Goal: Task Accomplishment & Management: Use online tool/utility

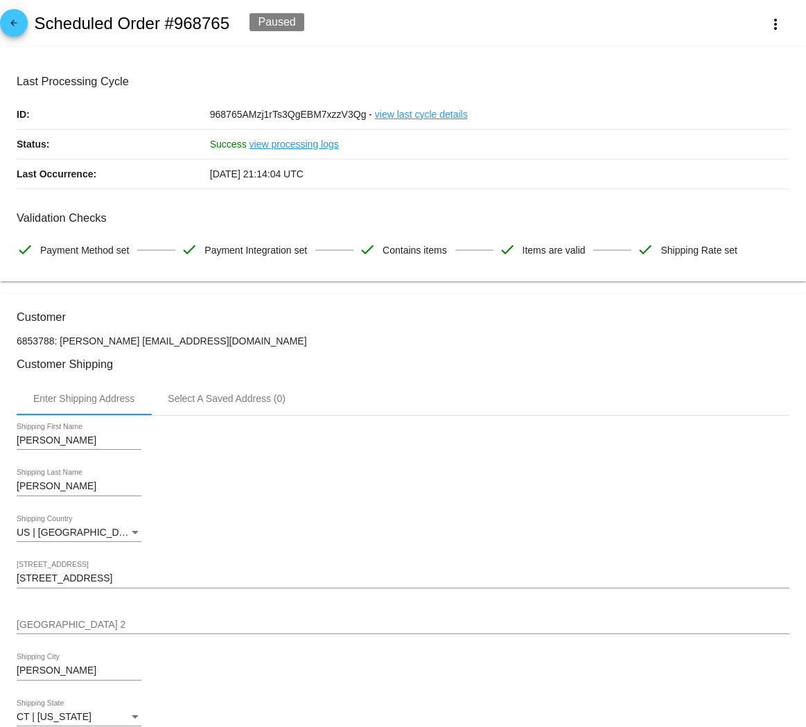
scroll to position [954, 0]
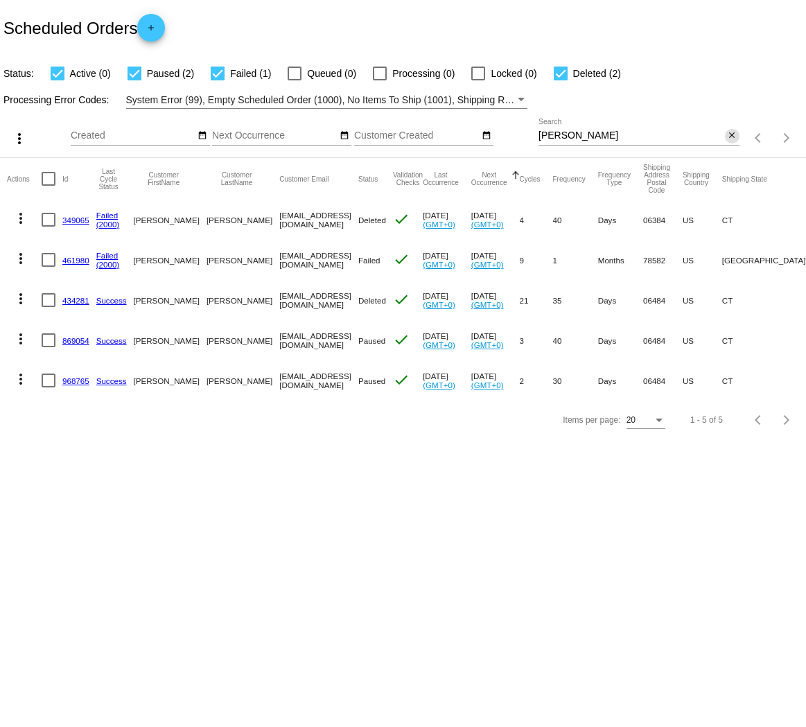
click at [735, 134] on mat-icon "close" at bounding box center [732, 135] width 10 height 11
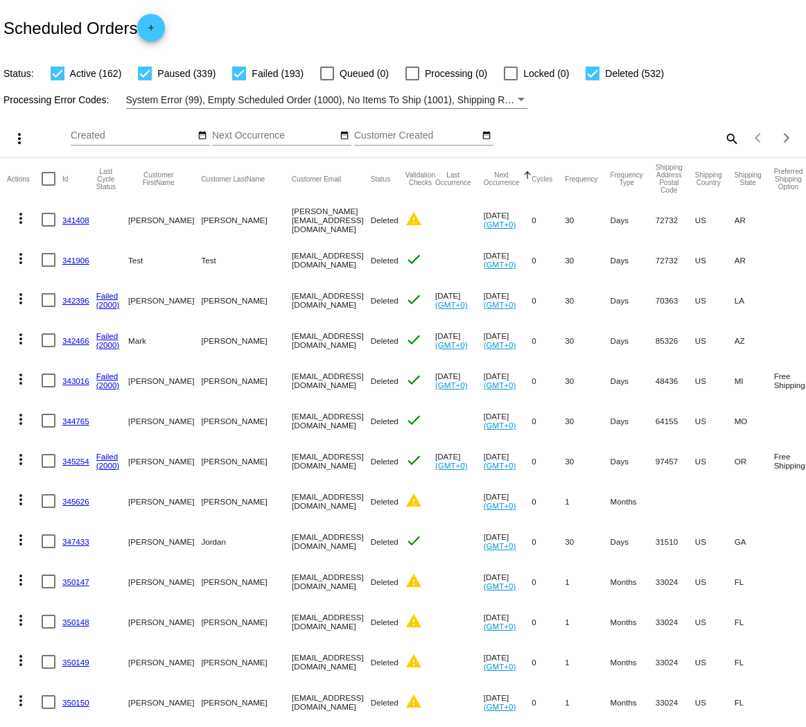
click at [150, 75] on div at bounding box center [145, 74] width 14 height 14
click at [145, 80] on input "Paused (339)" at bounding box center [144, 80] width 1 height 1
checkbox input "false"
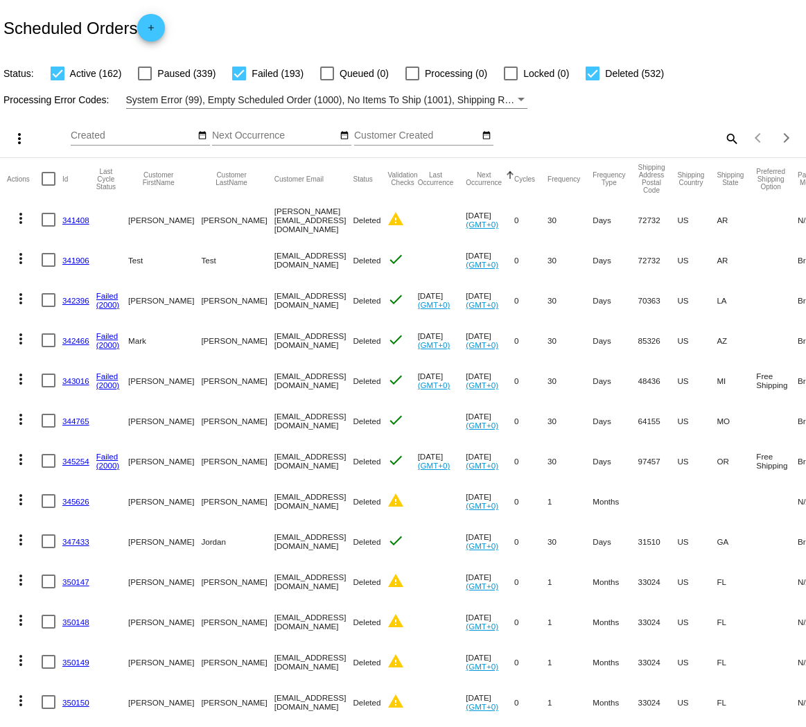
click at [238, 75] on div at bounding box center [239, 74] width 14 height 14
click at [238, 80] on input "Failed (193)" at bounding box center [238, 80] width 1 height 1
checkbox input "false"
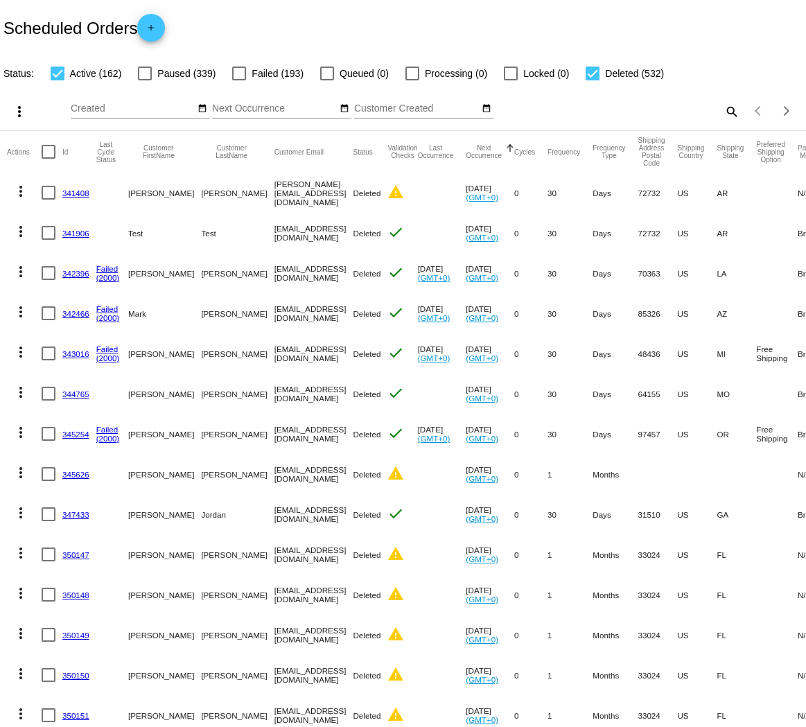
click at [589, 75] on div at bounding box center [593, 74] width 14 height 14
click at [592, 80] on input "Deleted (532)" at bounding box center [592, 80] width 1 height 1
checkbox input "false"
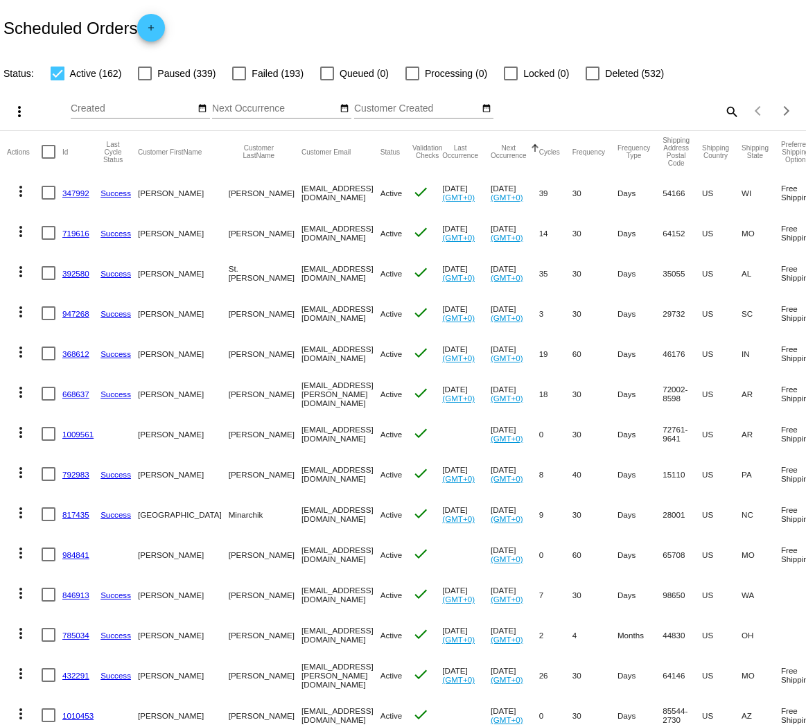
click at [19, 197] on mat-icon "more_vert" at bounding box center [20, 191] width 17 height 17
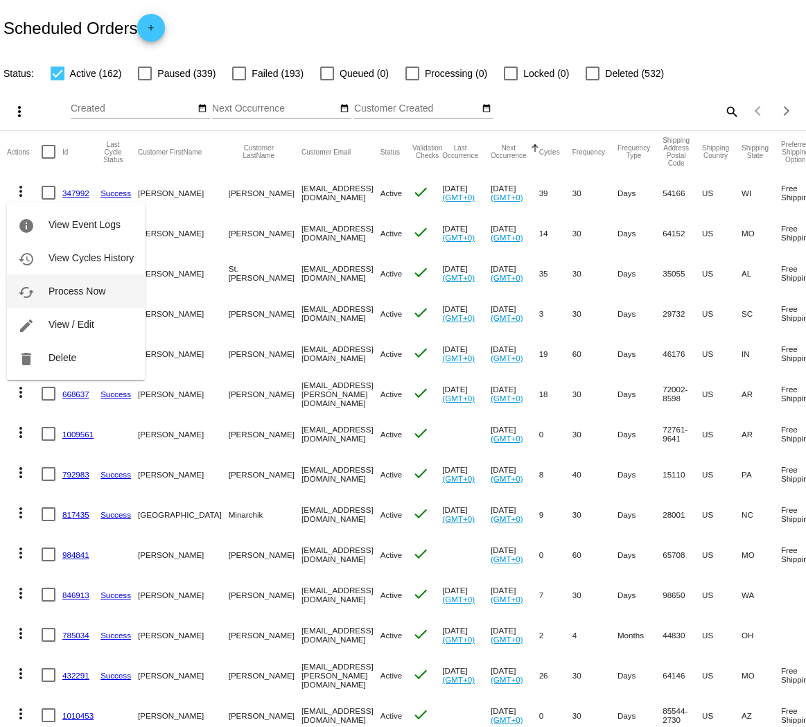
click at [58, 286] on span "Process Now" at bounding box center [77, 291] width 57 height 11
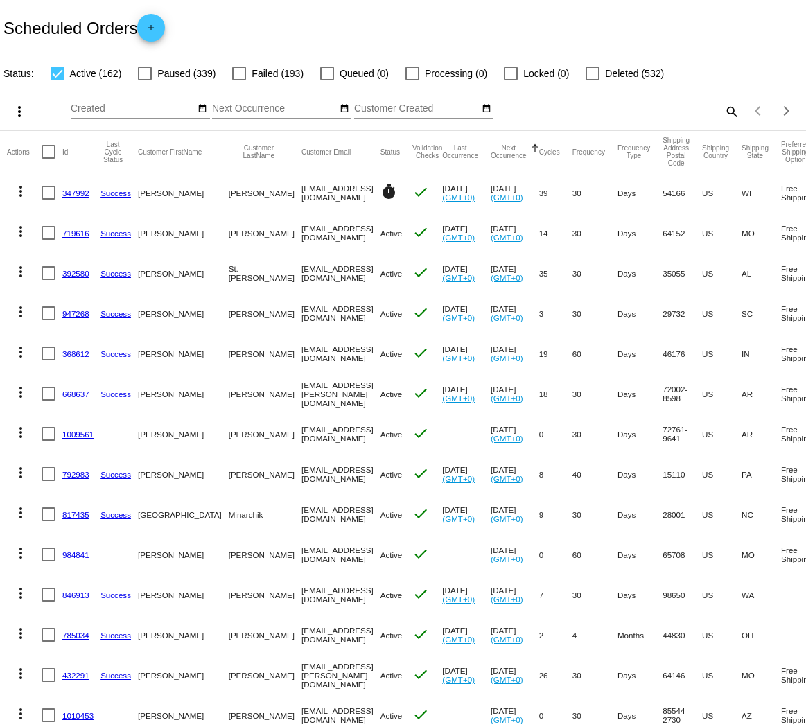
click at [19, 234] on mat-icon "more_vert" at bounding box center [20, 231] width 17 height 17
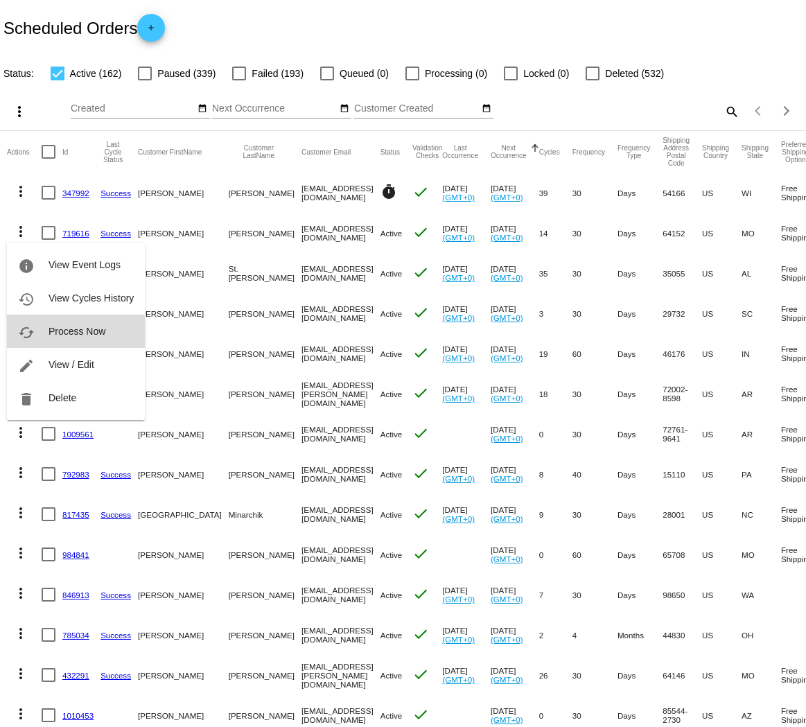
click at [58, 336] on span "Process Now" at bounding box center [77, 331] width 57 height 11
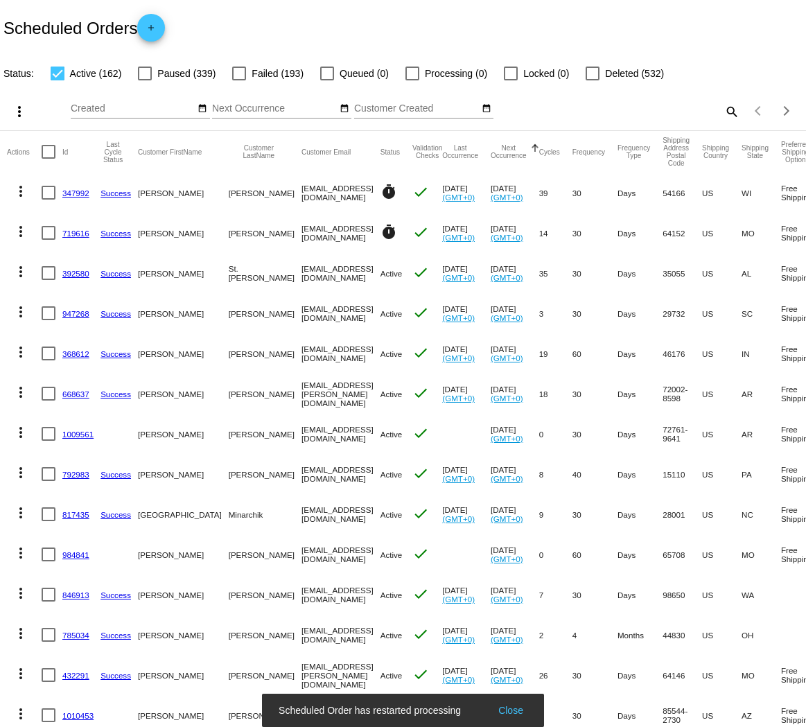
click at [23, 274] on mat-icon "more_vert" at bounding box center [20, 271] width 17 height 17
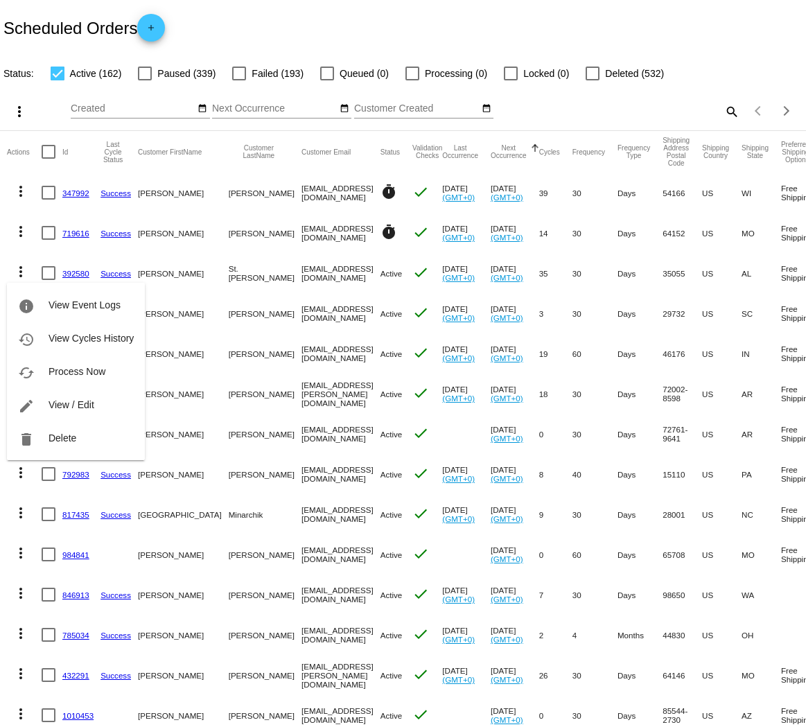
click at [68, 367] on span "Process Now" at bounding box center [77, 371] width 57 height 11
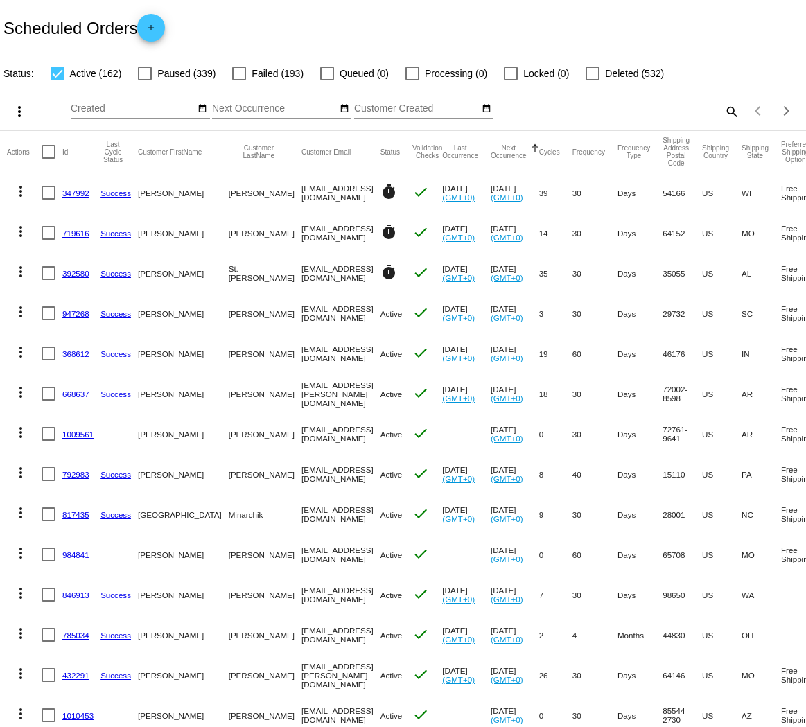
click at [24, 313] on mat-icon "more_vert" at bounding box center [20, 312] width 17 height 17
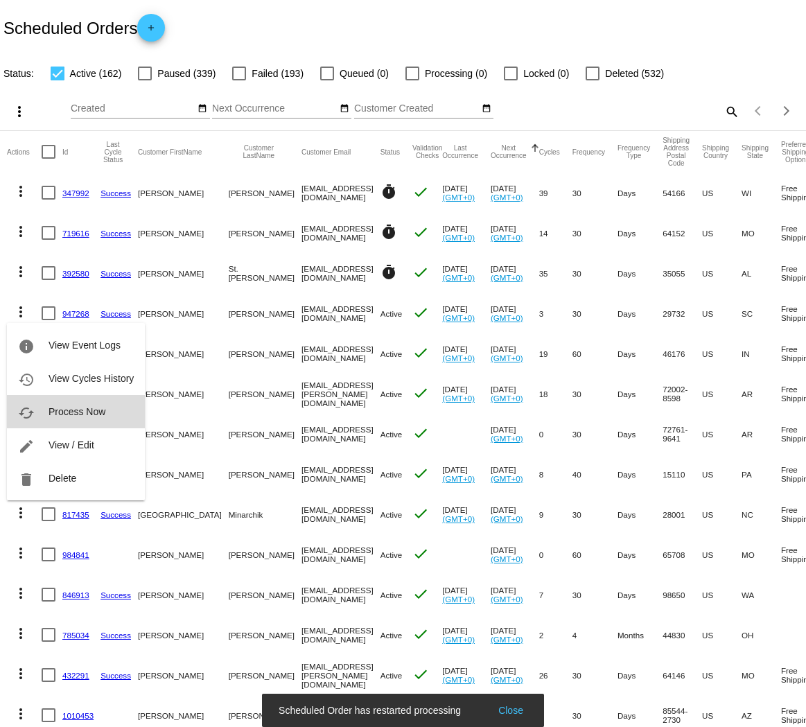
click at [76, 409] on span "Process Now" at bounding box center [77, 411] width 57 height 11
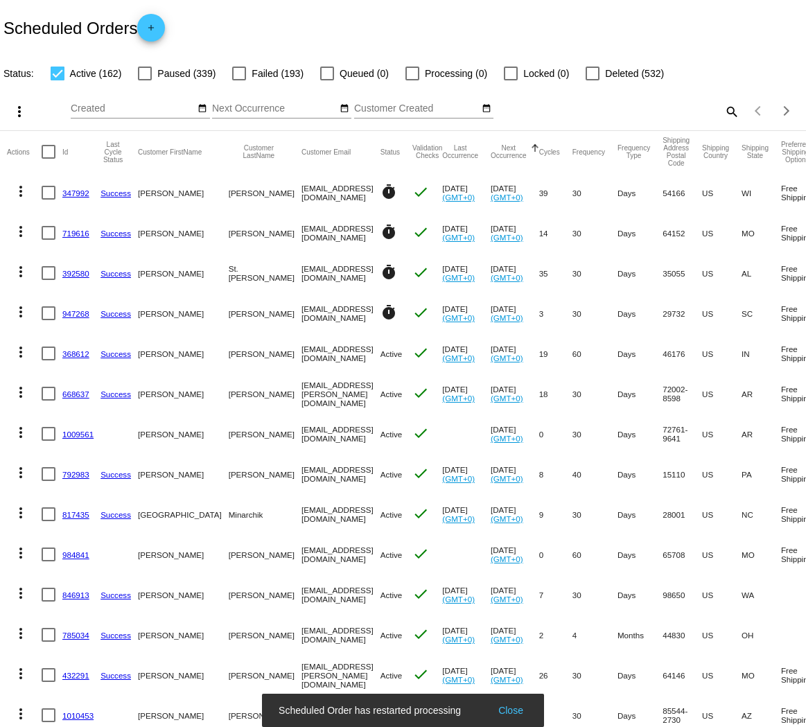
click at [24, 354] on mat-icon "more_vert" at bounding box center [20, 352] width 17 height 17
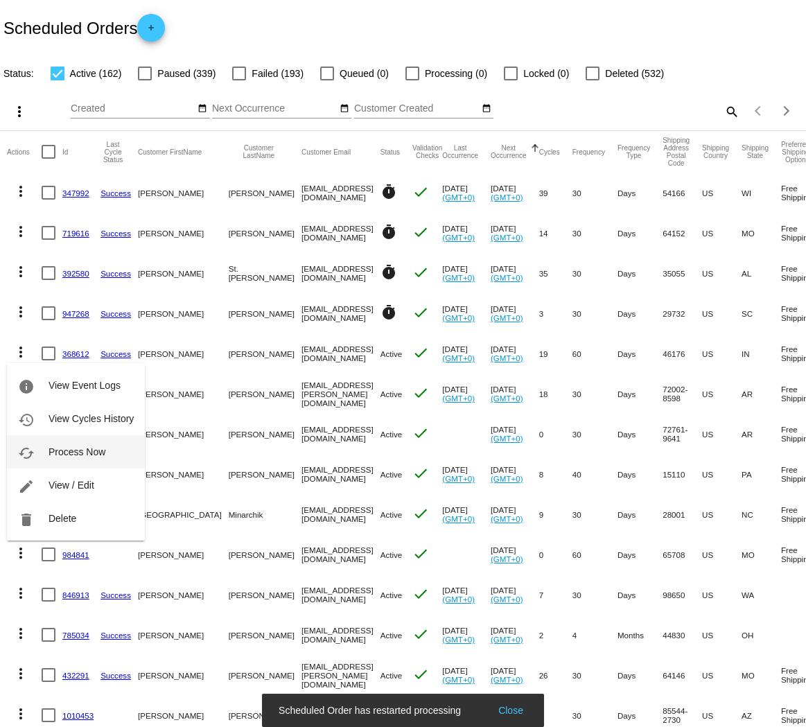
click at [74, 447] on span "Process Now" at bounding box center [77, 451] width 57 height 11
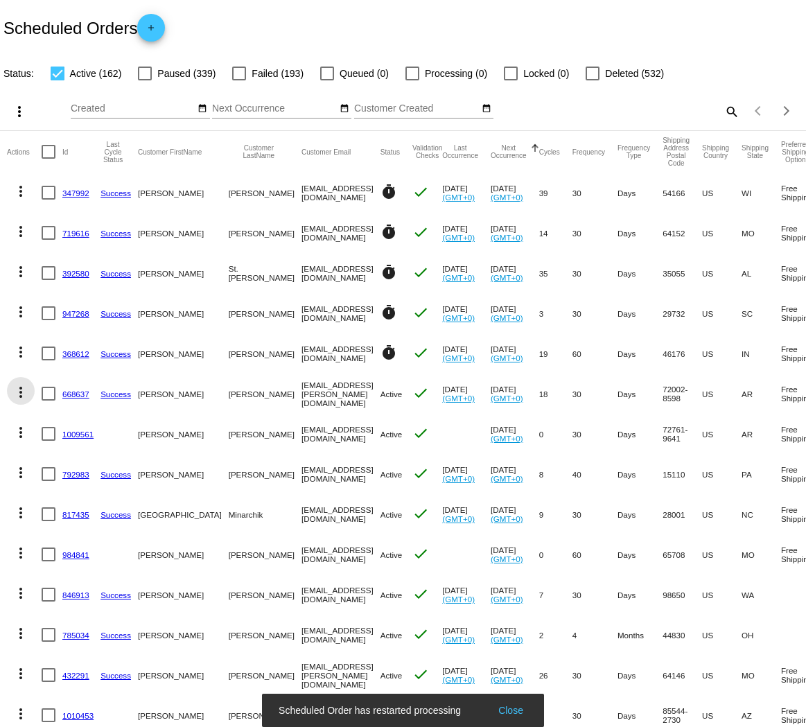
click at [22, 394] on mat-icon "more_vert" at bounding box center [20, 392] width 17 height 17
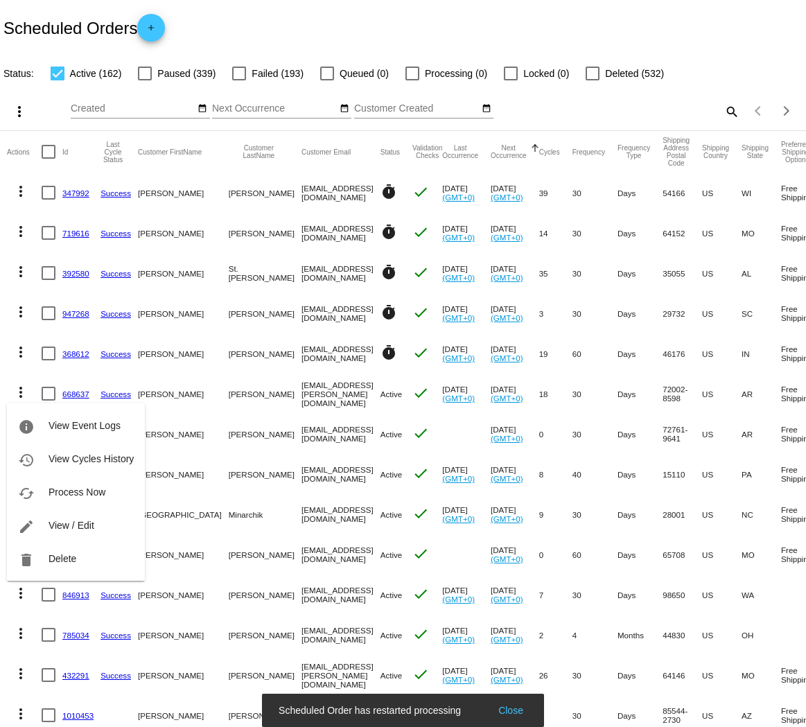
click at [76, 487] on span "Process Now" at bounding box center [77, 492] width 57 height 11
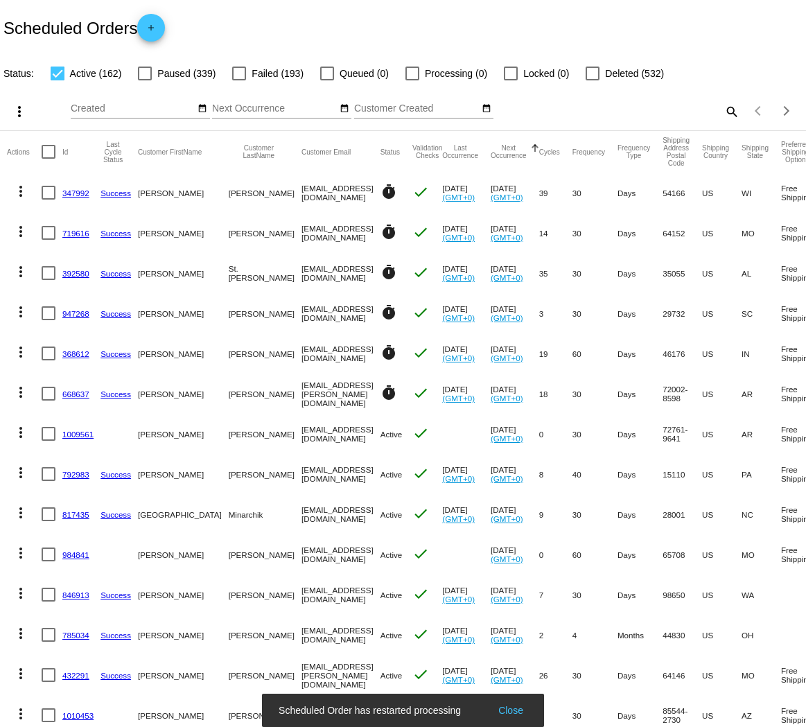
click at [24, 428] on mat-icon "more_vert" at bounding box center [20, 432] width 17 height 17
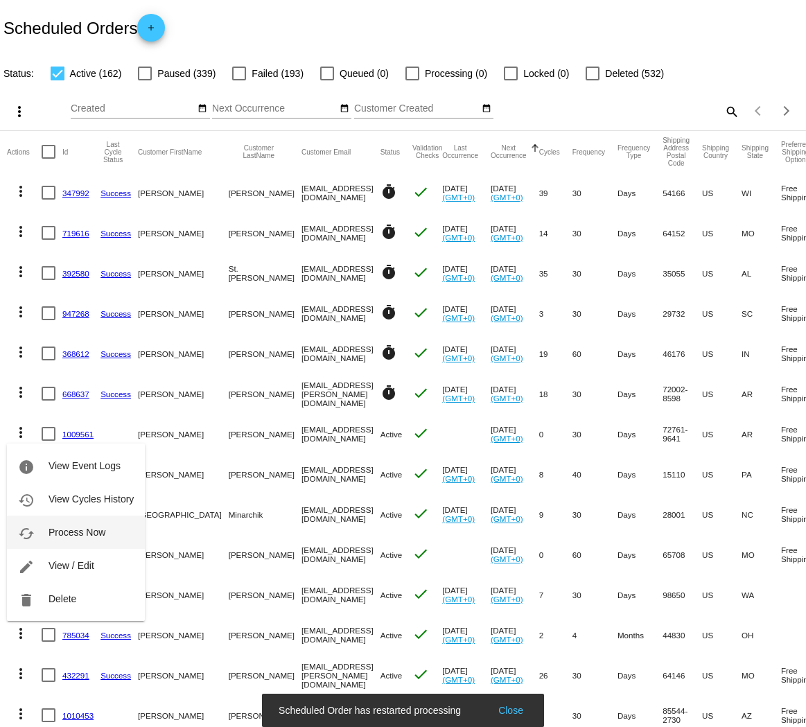
click at [69, 537] on span "Process Now" at bounding box center [77, 532] width 57 height 11
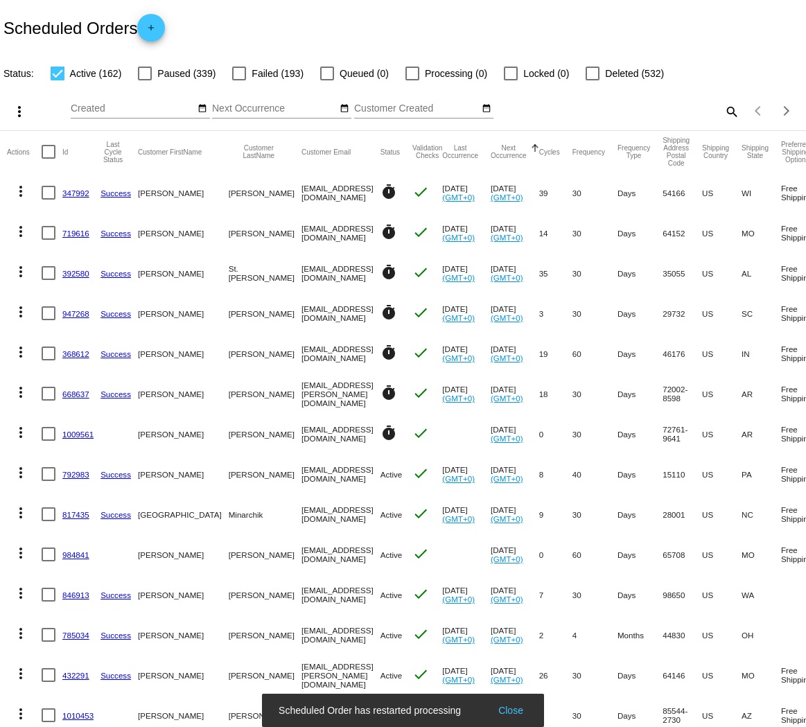
click at [24, 476] on mat-icon "more_vert" at bounding box center [20, 472] width 17 height 17
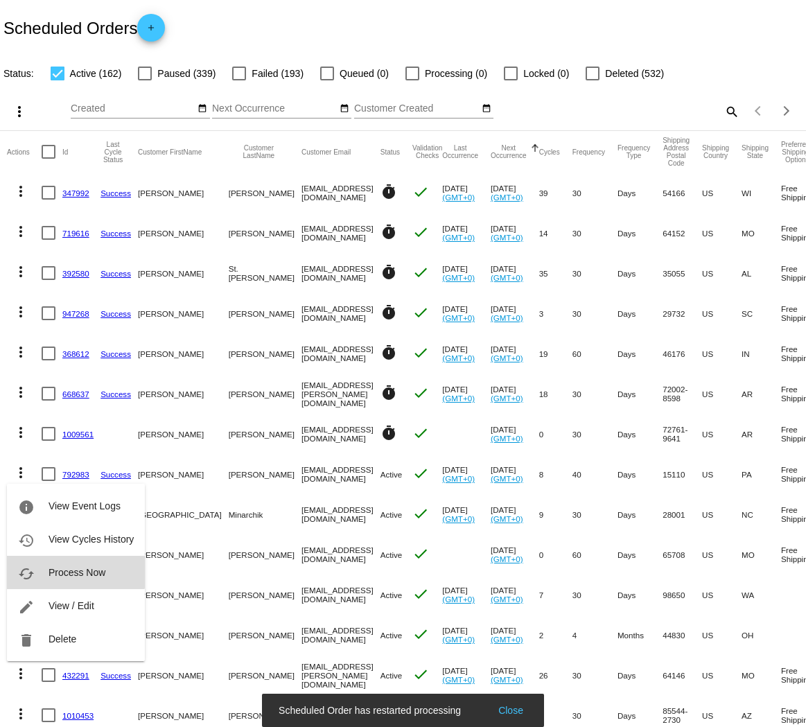
click at [63, 564] on button "cached Process Now" at bounding box center [76, 572] width 138 height 33
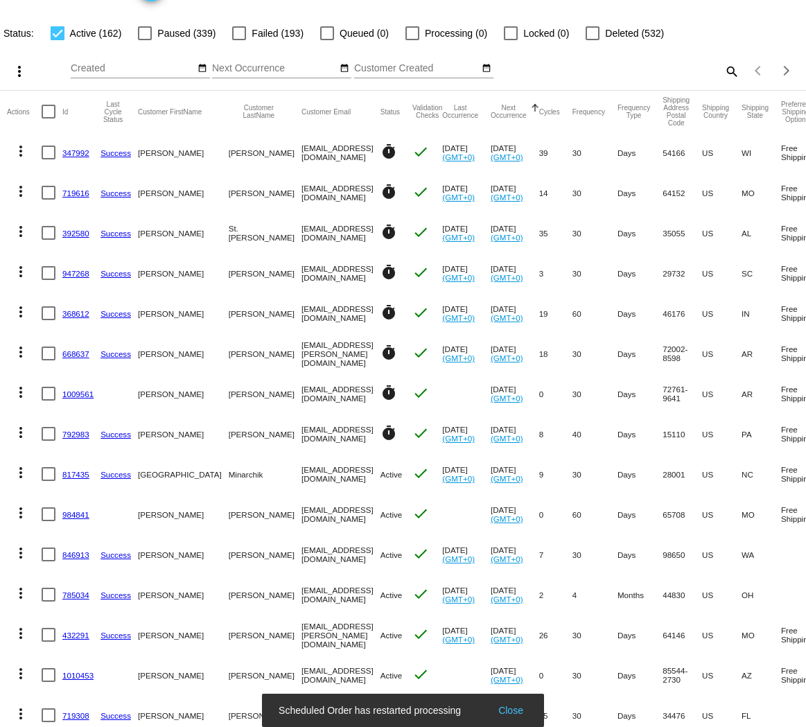
scroll to position [62, 0]
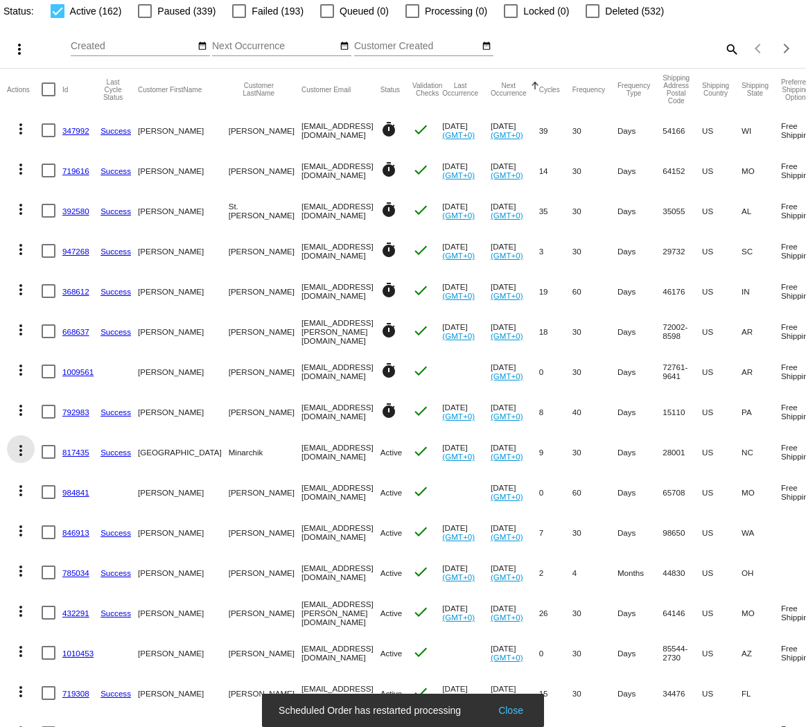
click at [15, 449] on mat-icon "more_vert" at bounding box center [20, 450] width 17 height 17
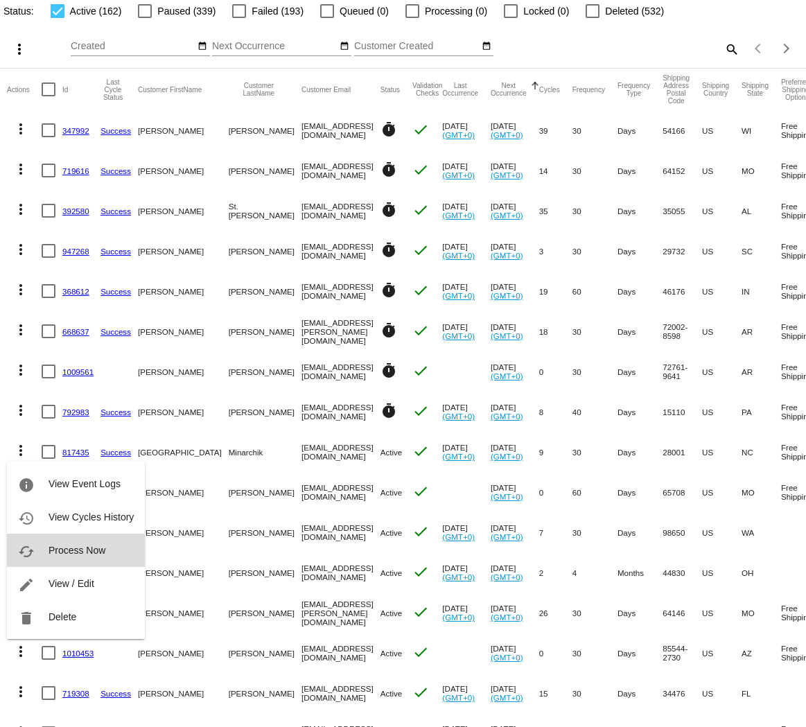
click at [53, 552] on span "Process Now" at bounding box center [77, 550] width 57 height 11
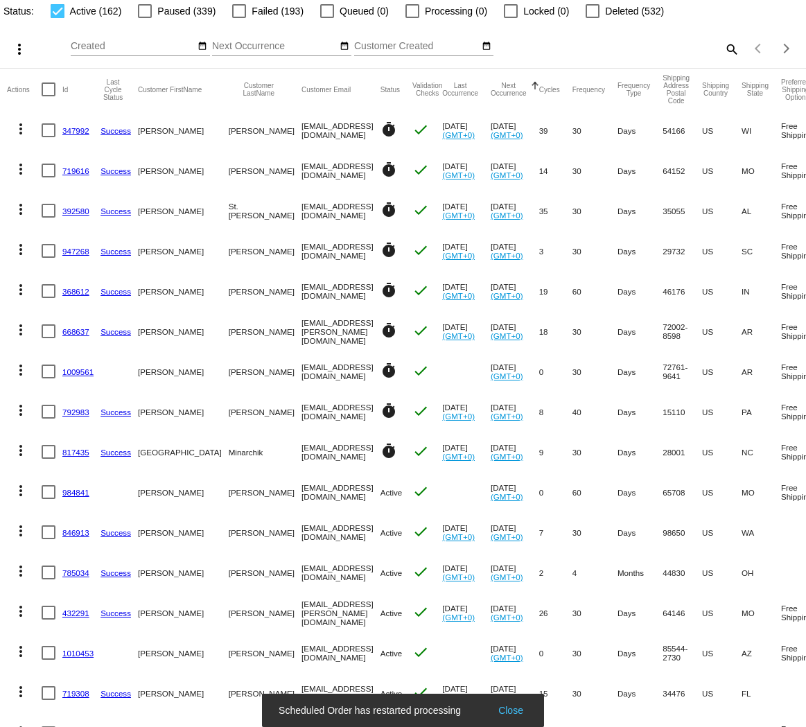
click at [19, 487] on mat-icon "more_vert" at bounding box center [20, 490] width 17 height 17
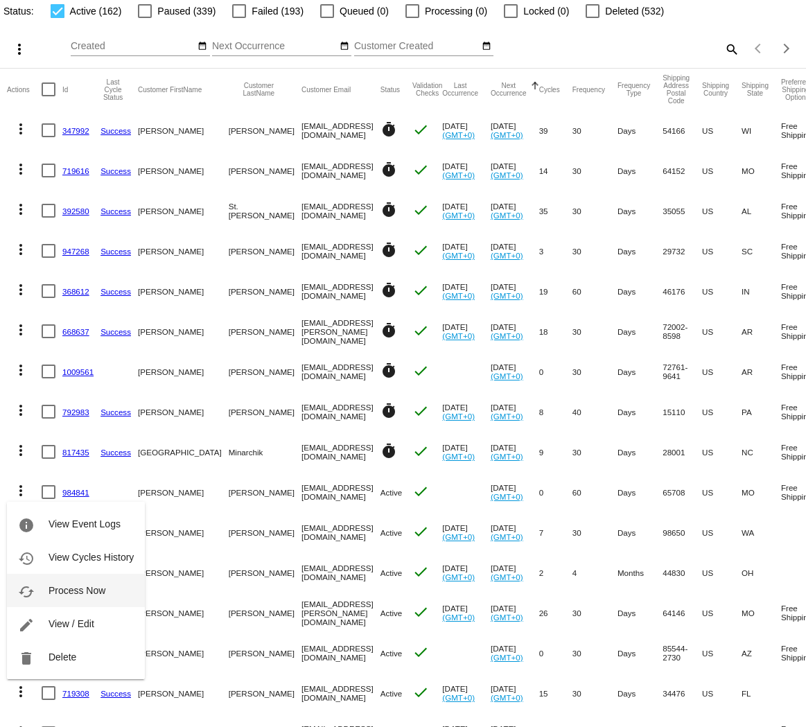
click at [60, 586] on span "Process Now" at bounding box center [77, 590] width 57 height 11
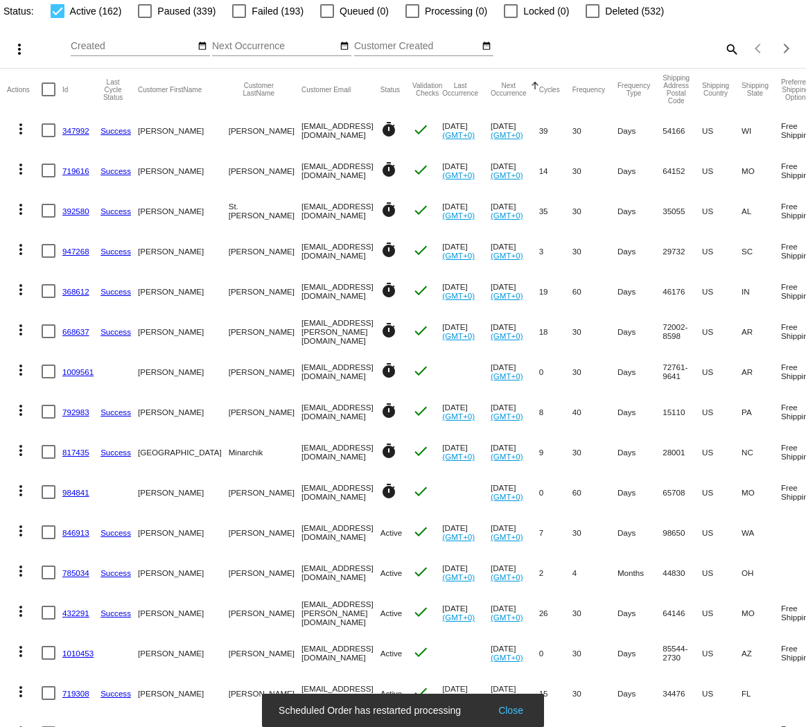
click at [23, 534] on mat-icon "more_vert" at bounding box center [20, 531] width 17 height 17
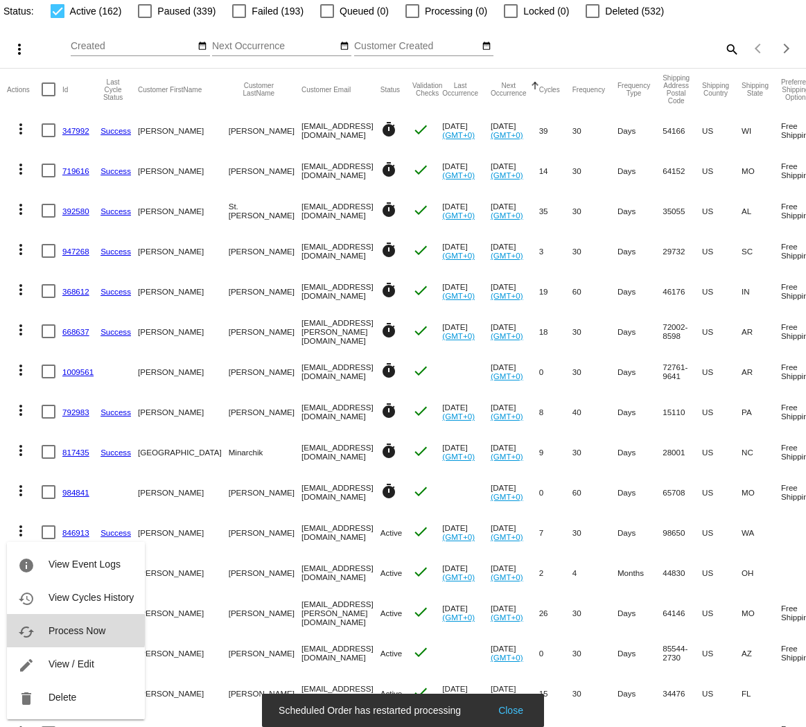
click at [67, 630] on span "Process Now" at bounding box center [77, 630] width 57 height 11
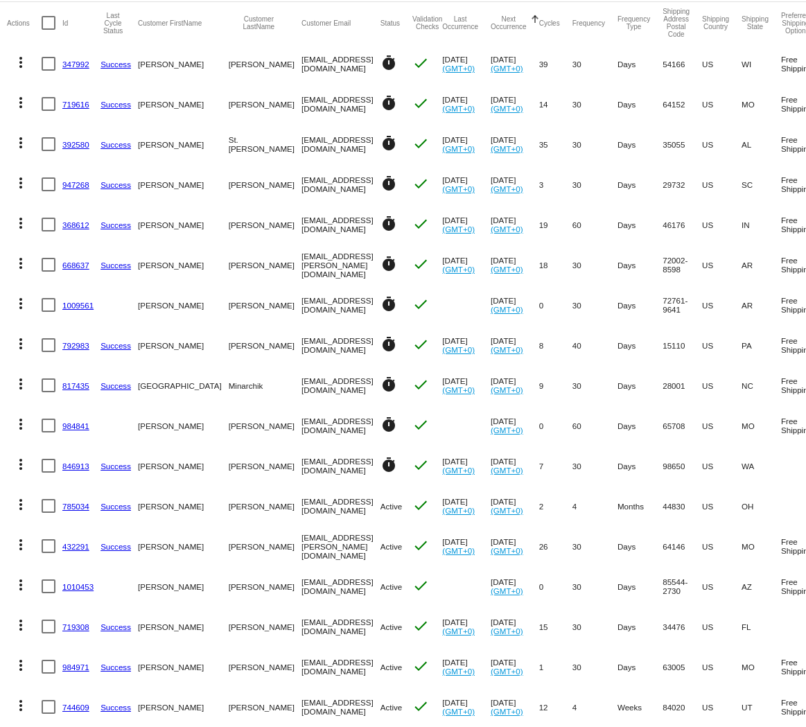
scroll to position [272, 0]
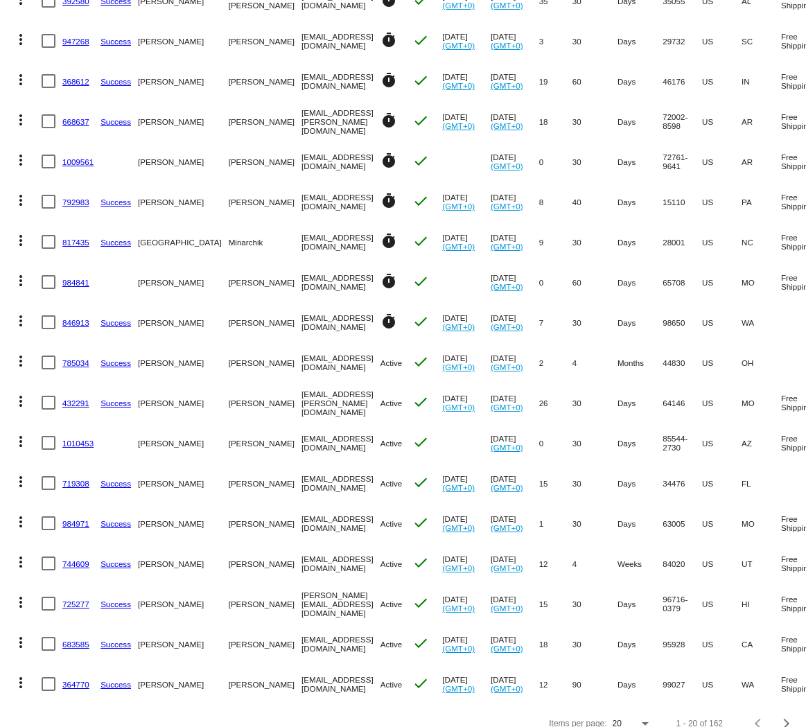
click at [23, 363] on mat-icon "more_vert" at bounding box center [20, 361] width 17 height 17
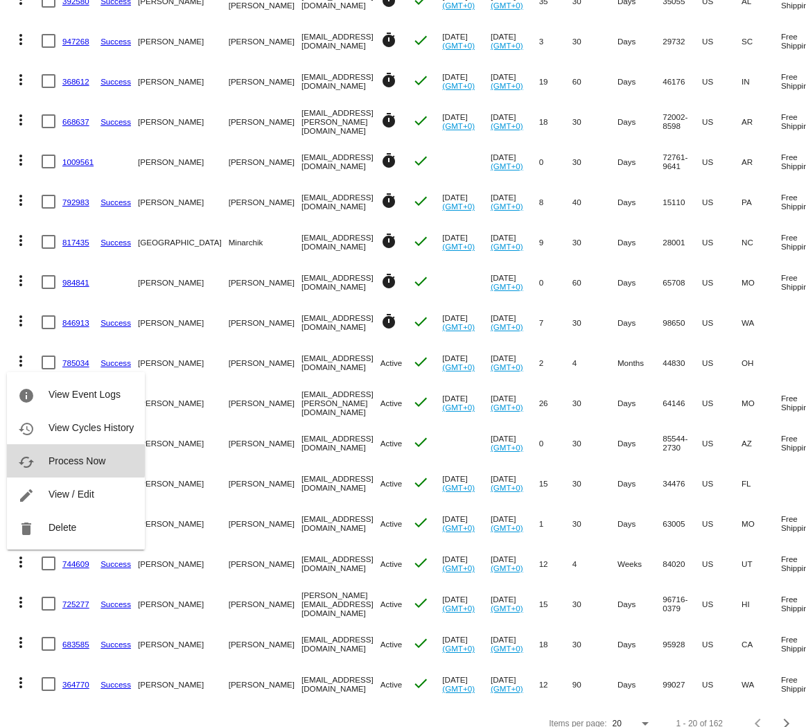
click at [69, 461] on span "Process Now" at bounding box center [77, 460] width 57 height 11
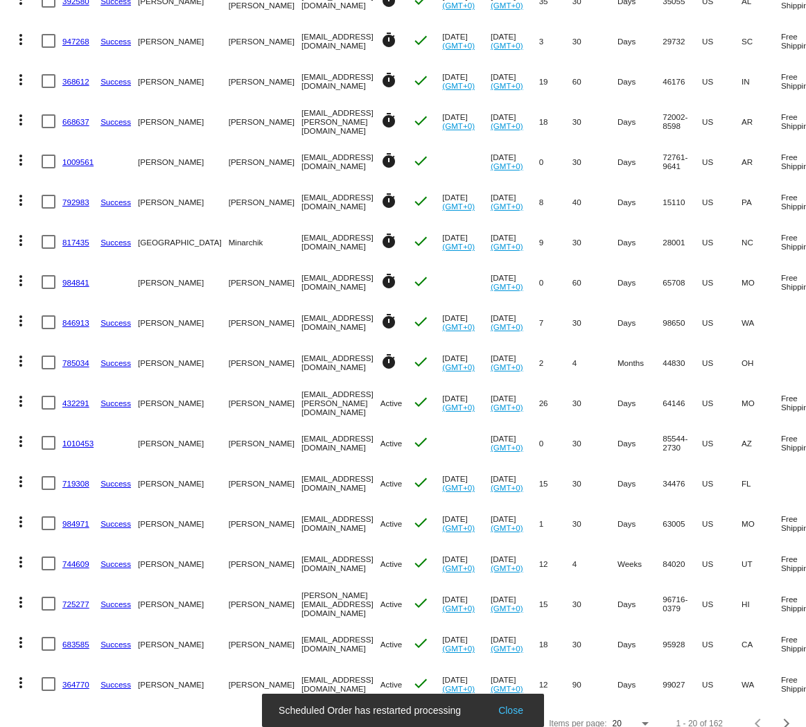
click at [17, 398] on mat-icon "more_vert" at bounding box center [20, 401] width 17 height 17
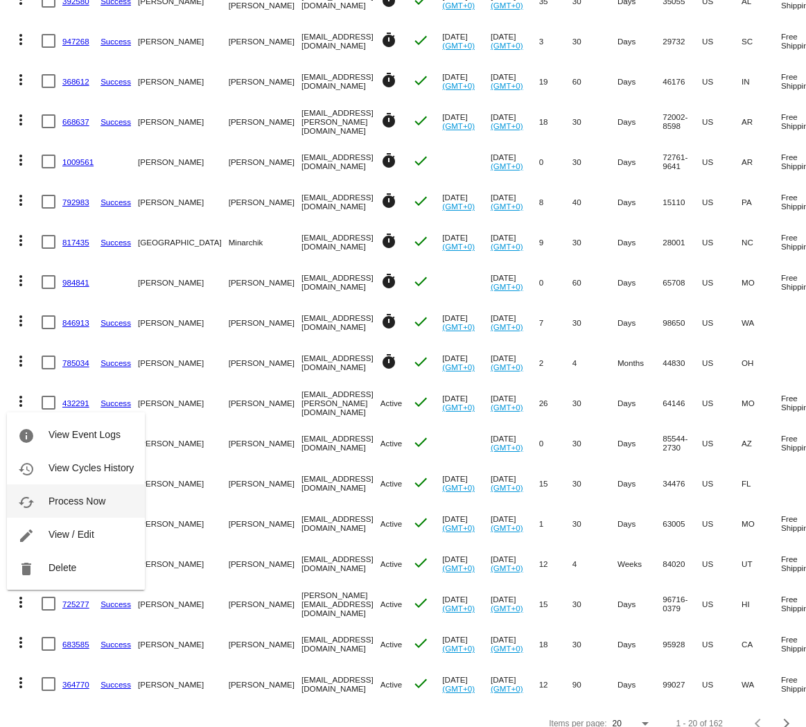
click at [71, 503] on span "Process Now" at bounding box center [77, 501] width 57 height 11
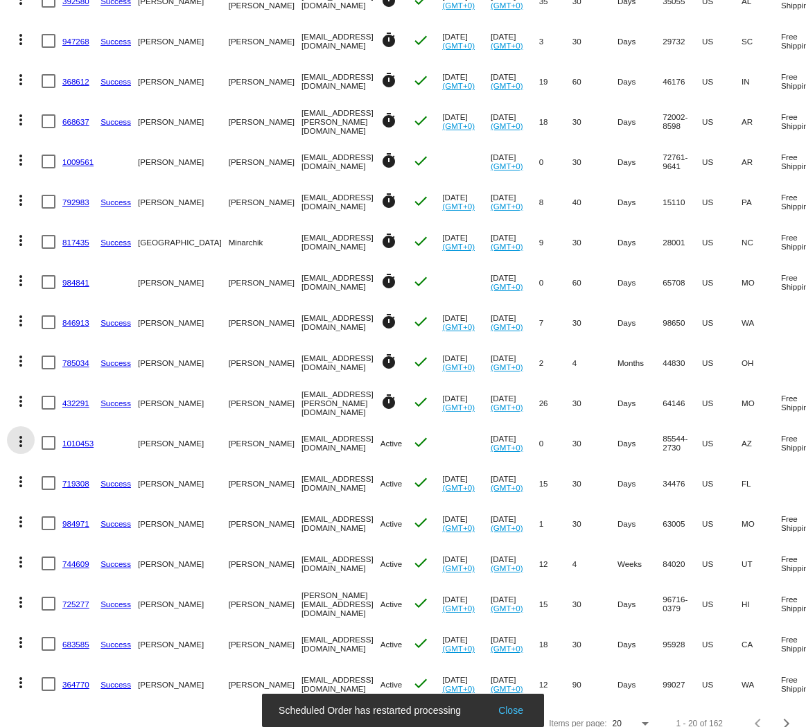
click at [21, 441] on mat-icon "more_vert" at bounding box center [20, 441] width 17 height 17
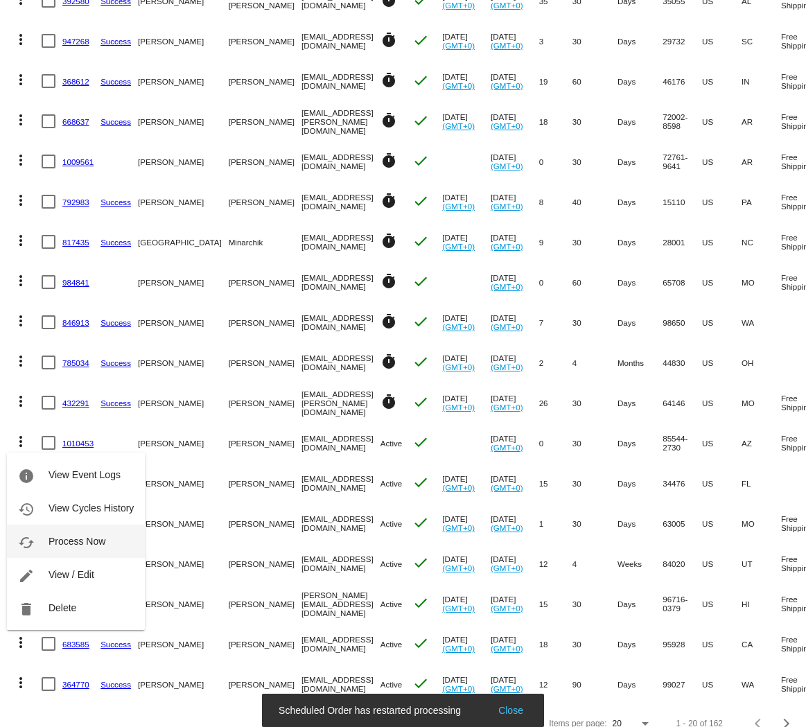
click at [68, 542] on span "Process Now" at bounding box center [77, 541] width 57 height 11
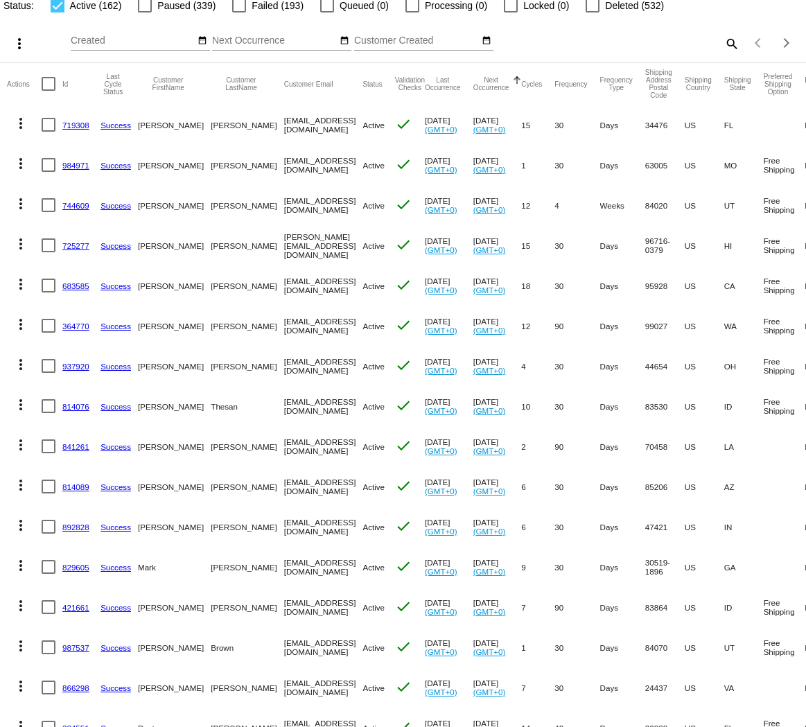
scroll to position [129, 0]
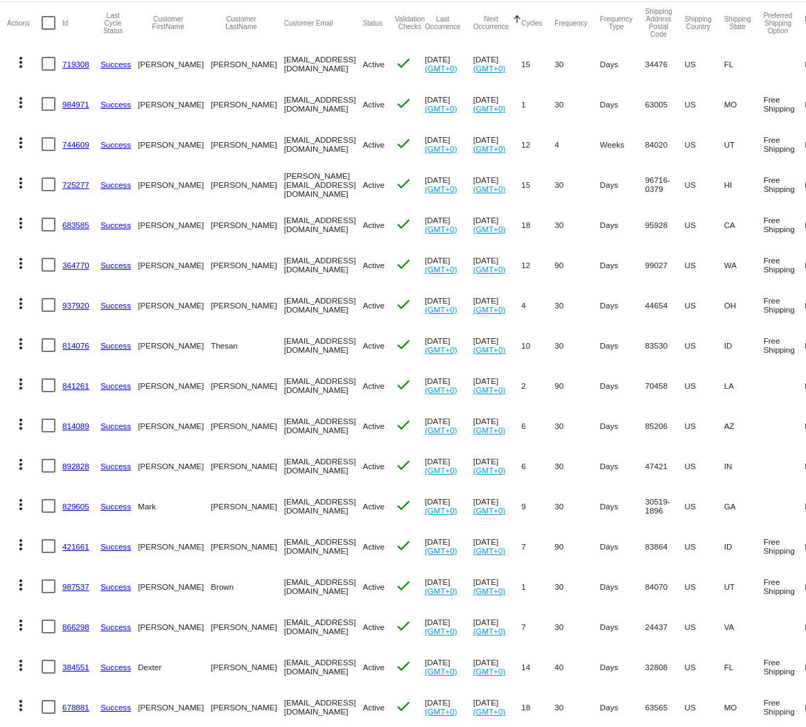
click at [22, 67] on mat-icon "more_vert" at bounding box center [20, 62] width 17 height 17
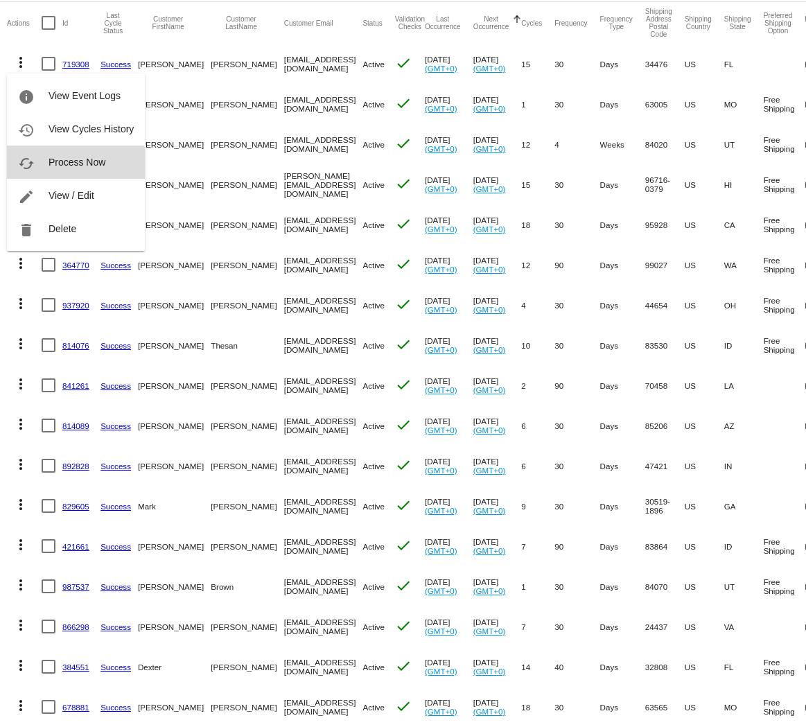
click at [60, 164] on span "Process Now" at bounding box center [77, 162] width 57 height 11
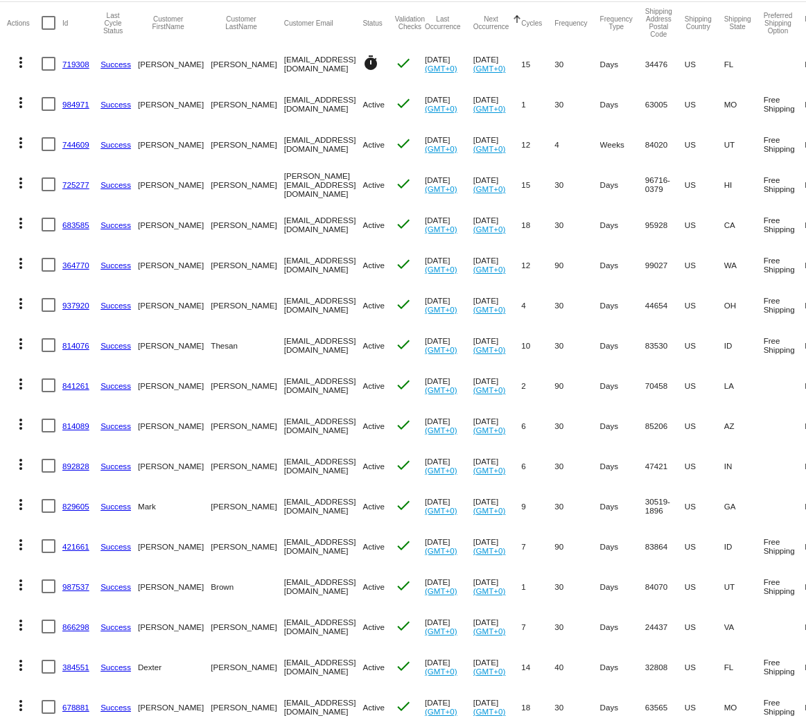
click at [21, 103] on mat-icon "more_vert" at bounding box center [20, 102] width 17 height 17
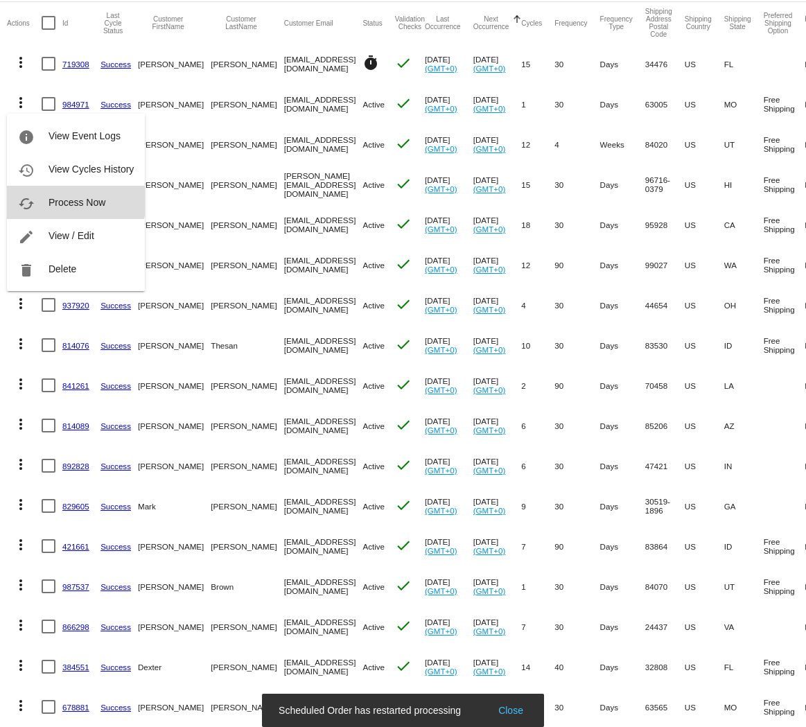
click at [62, 197] on span "Process Now" at bounding box center [77, 202] width 57 height 11
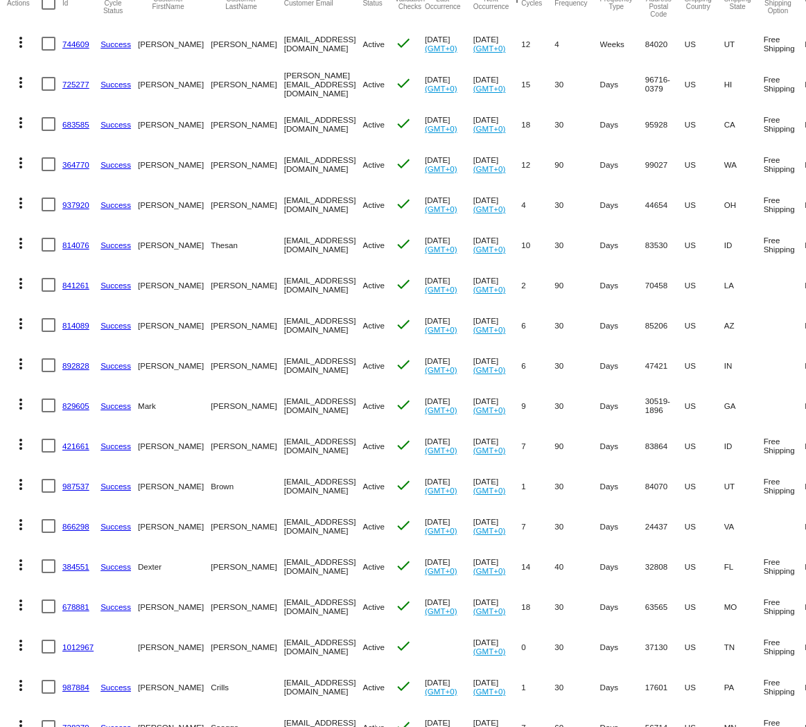
scroll to position [254, 0]
